Goal: Information Seeking & Learning: Understand process/instructions

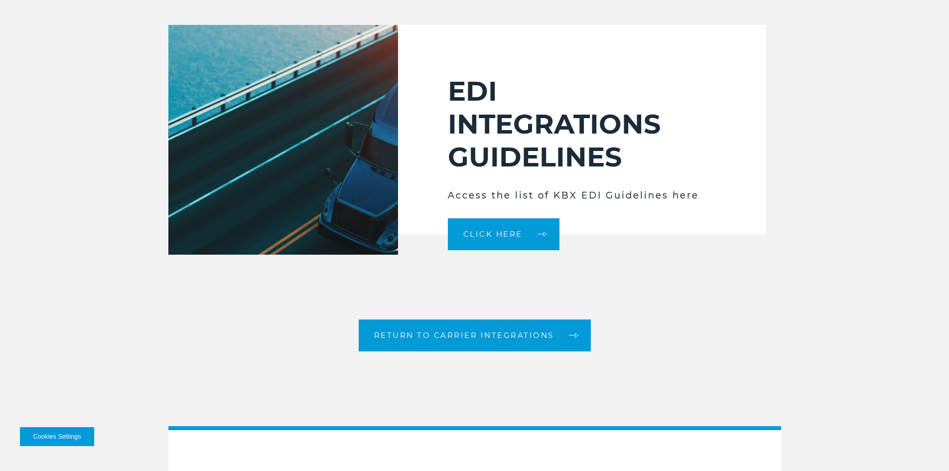
scroll to position [1645, 0]
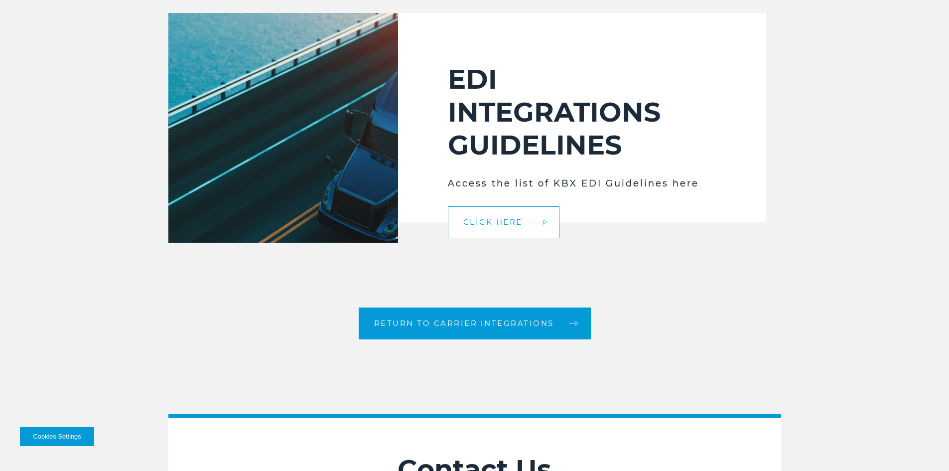
click at [493, 218] on span "Click Here" at bounding box center [492, 221] width 59 height 7
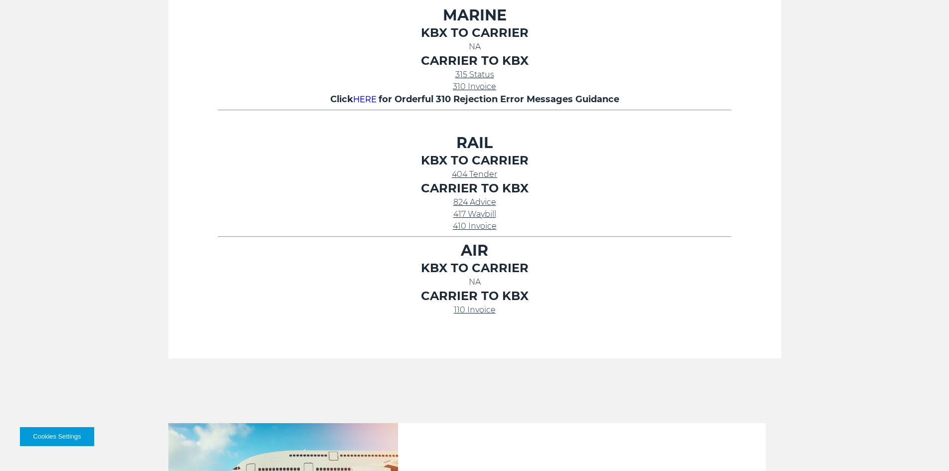
scroll to position [399, 0]
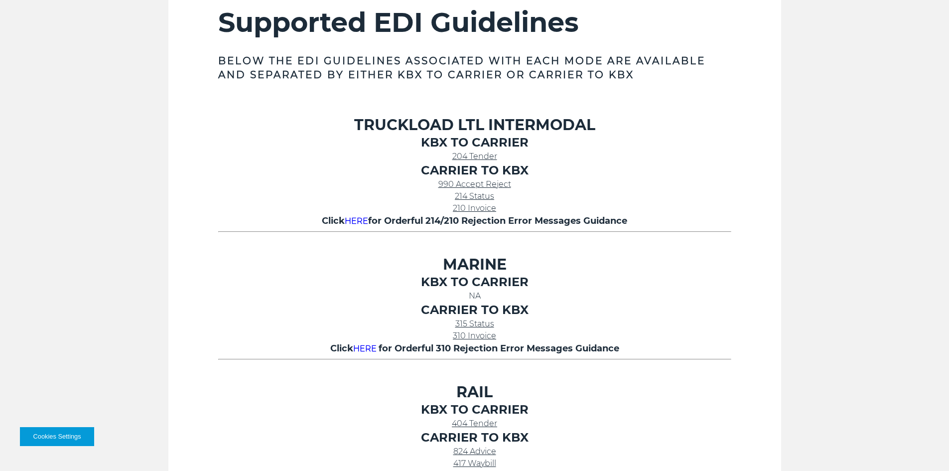
click at [467, 152] on span "204 Tender" at bounding box center [474, 155] width 45 height 9
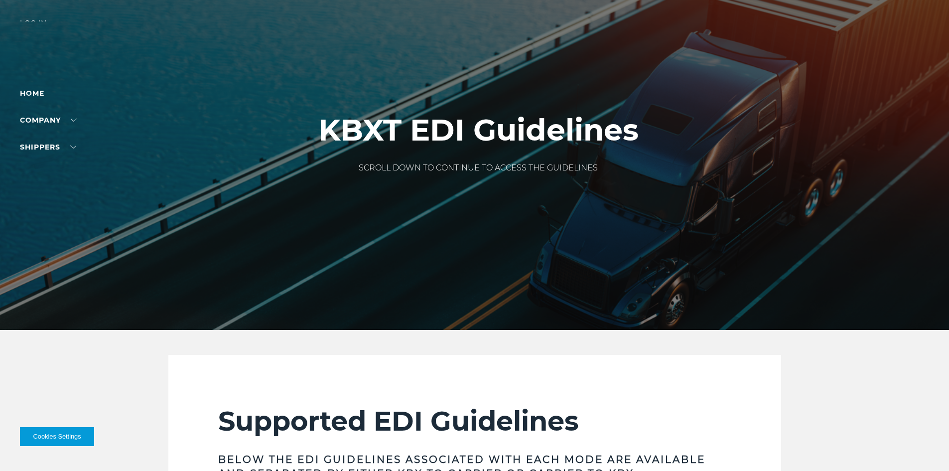
scroll to position [399, 0]
